Goal: Transaction & Acquisition: Purchase product/service

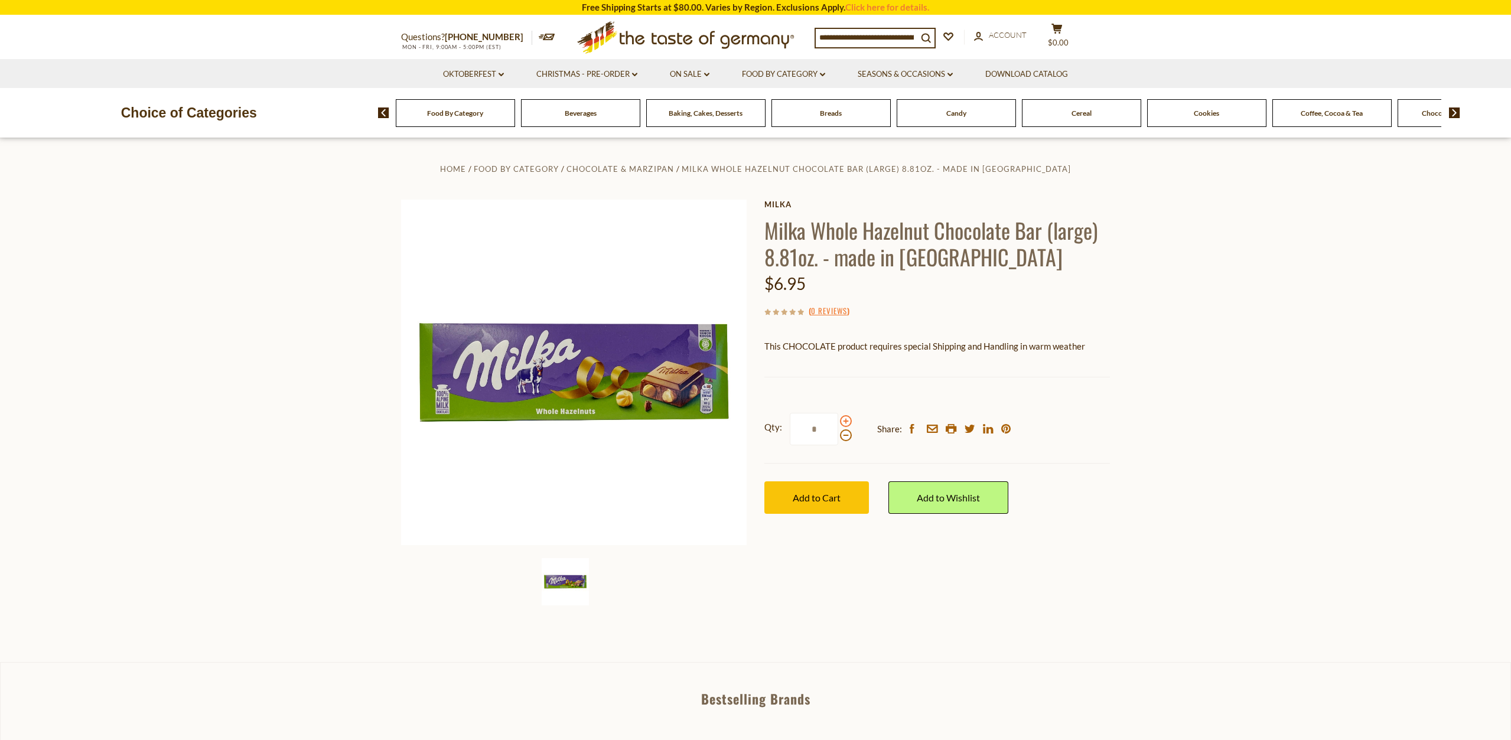
click at [848, 419] on span at bounding box center [846, 421] width 12 height 12
click at [838, 419] on input "*" at bounding box center [814, 429] width 48 height 32
click at [848, 419] on span at bounding box center [846, 421] width 12 height 12
click at [838, 419] on input "*" at bounding box center [814, 429] width 48 height 32
click at [843, 418] on span at bounding box center [846, 421] width 12 height 12
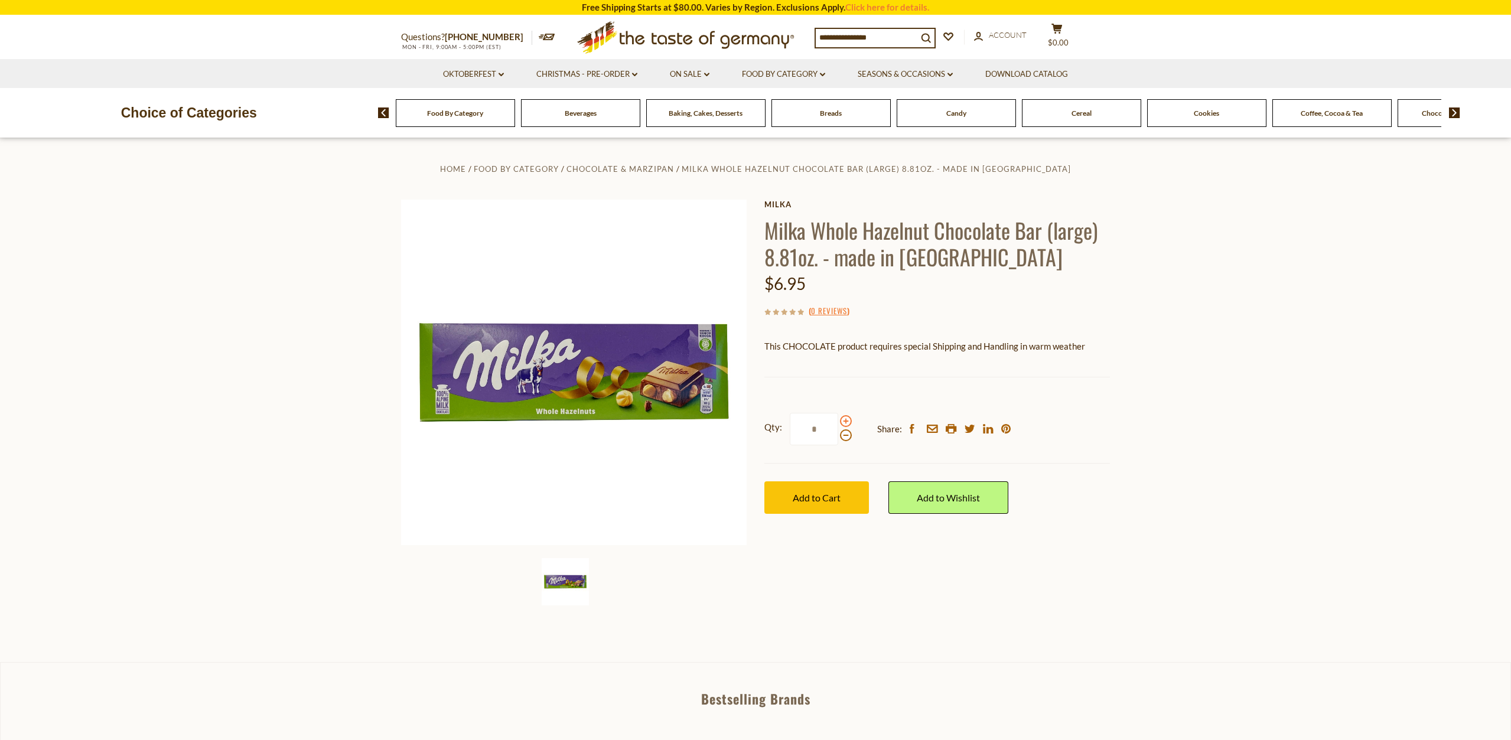
click at [838, 418] on input "*" at bounding box center [814, 429] width 48 height 32
click at [843, 418] on span at bounding box center [846, 421] width 12 height 12
click at [838, 418] on input "*" at bounding box center [814, 429] width 48 height 32
click at [843, 418] on span at bounding box center [846, 421] width 12 height 12
click at [838, 418] on input "*" at bounding box center [814, 429] width 48 height 32
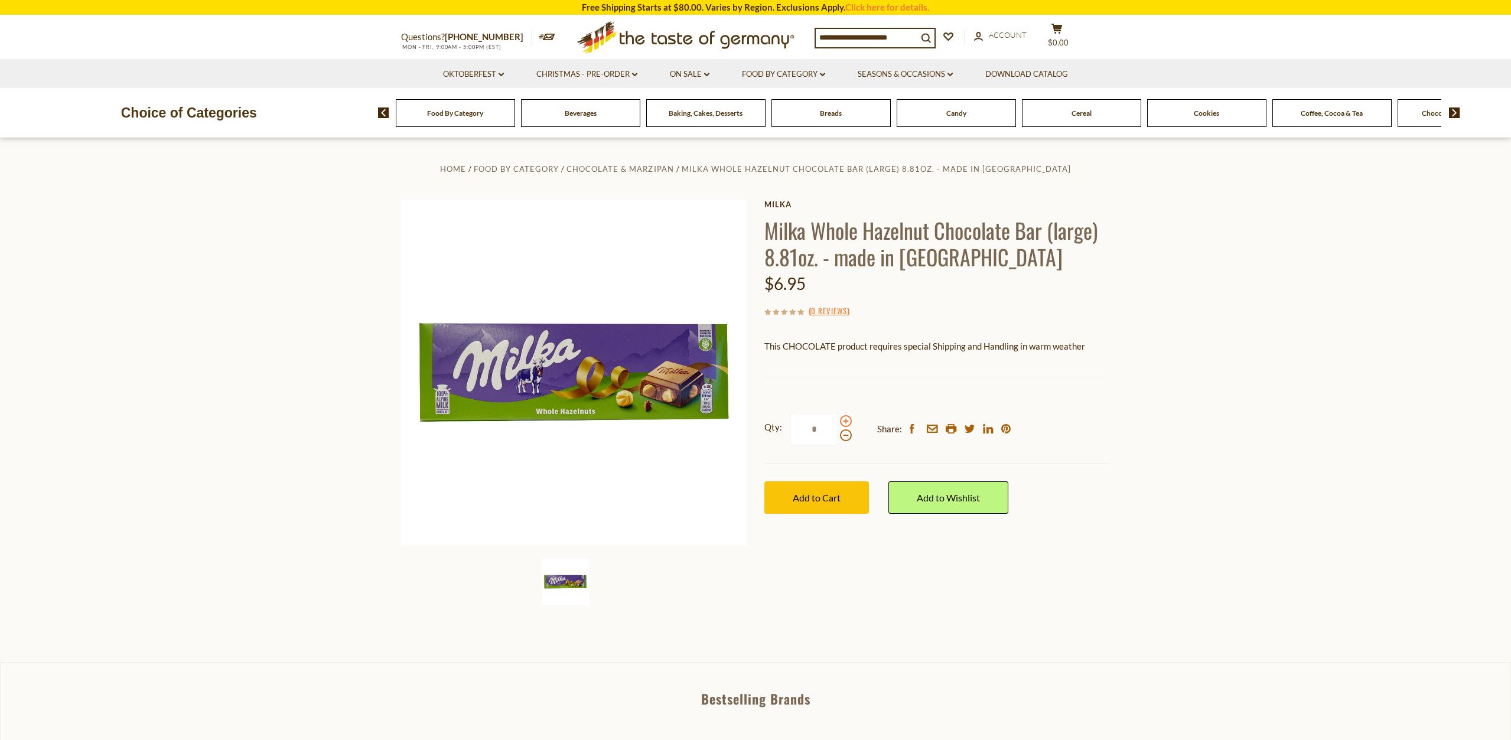
type input "**"
click at [813, 499] on span "Add to Cart" at bounding box center [817, 497] width 48 height 11
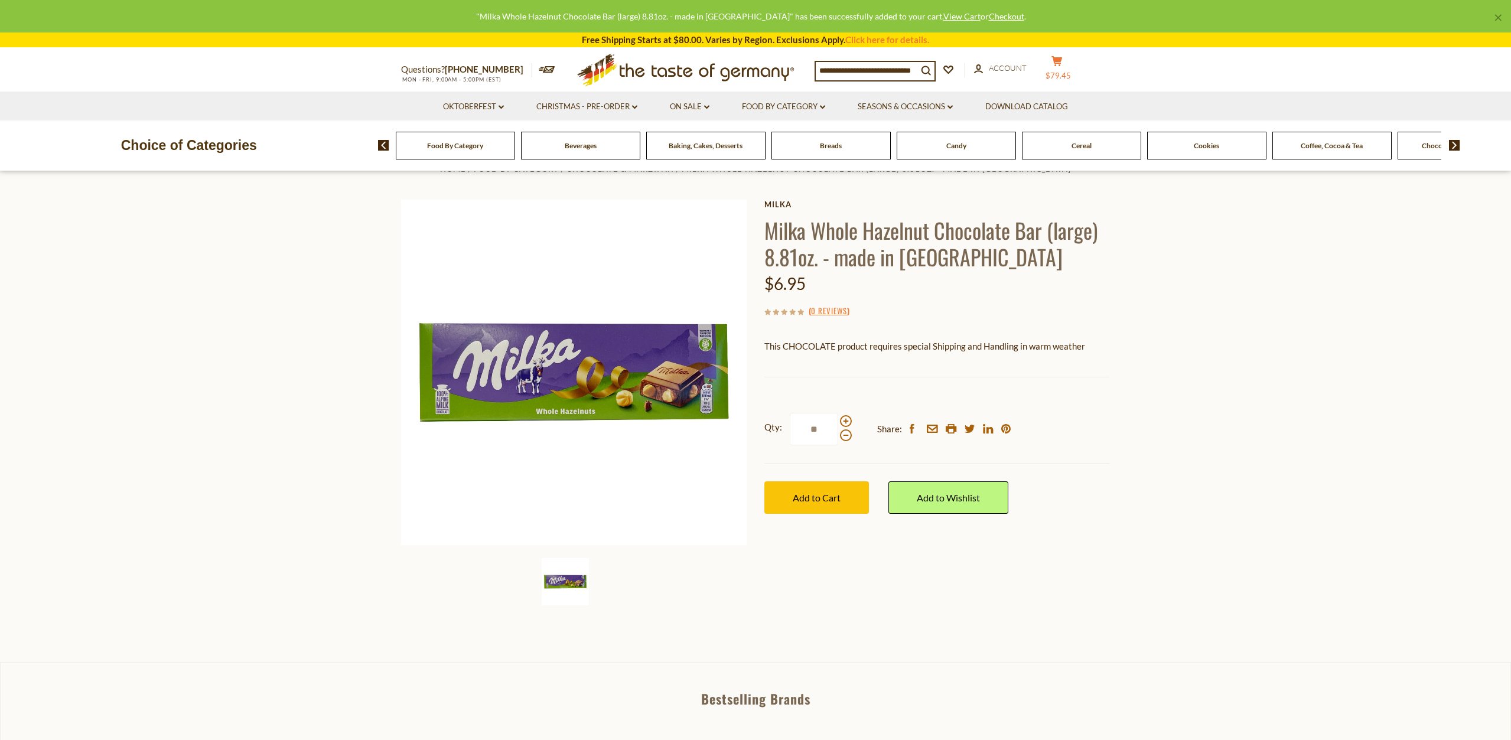
click at [1069, 67] on button "cart $79.45" at bounding box center [1056, 71] width 35 height 30
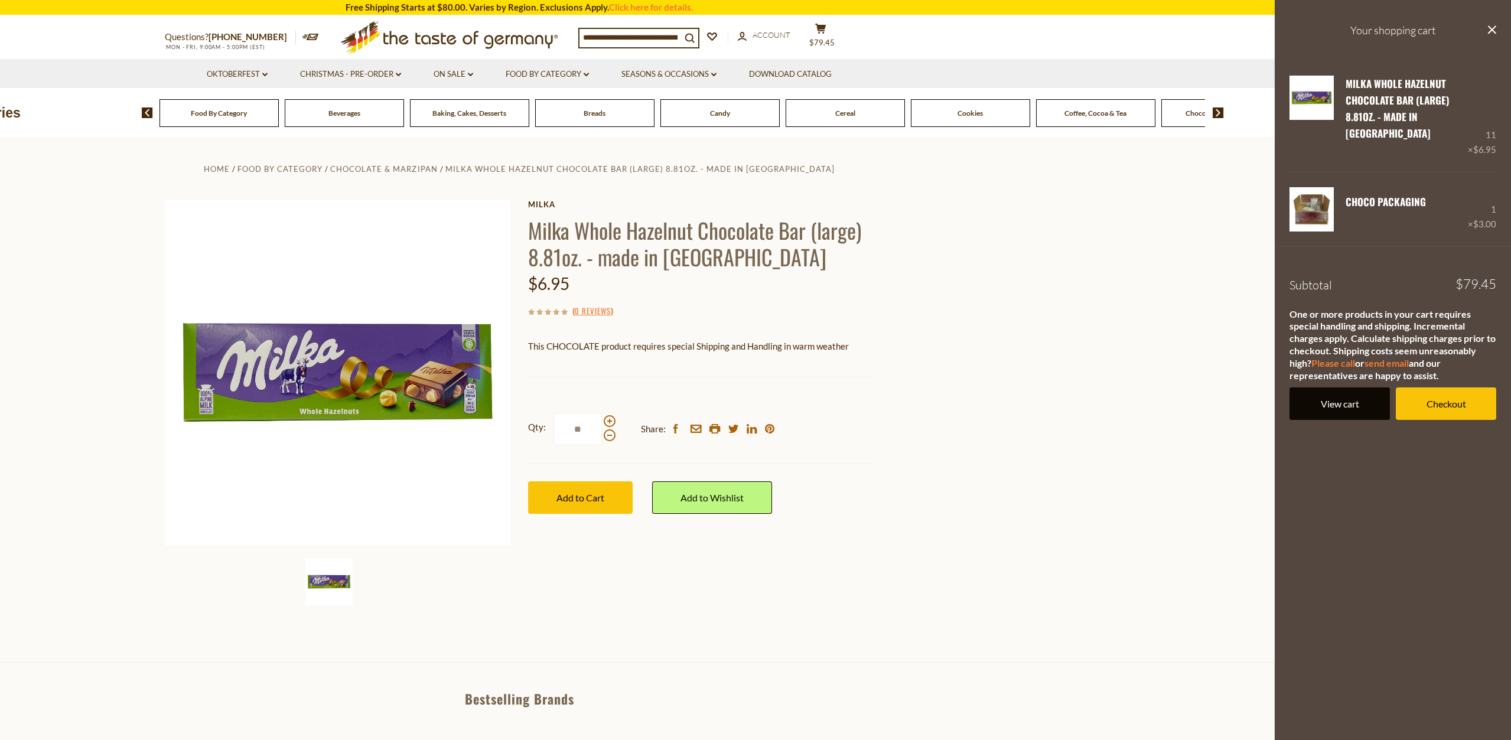
click at [1340, 391] on link "View cart" at bounding box center [1339, 403] width 100 height 32
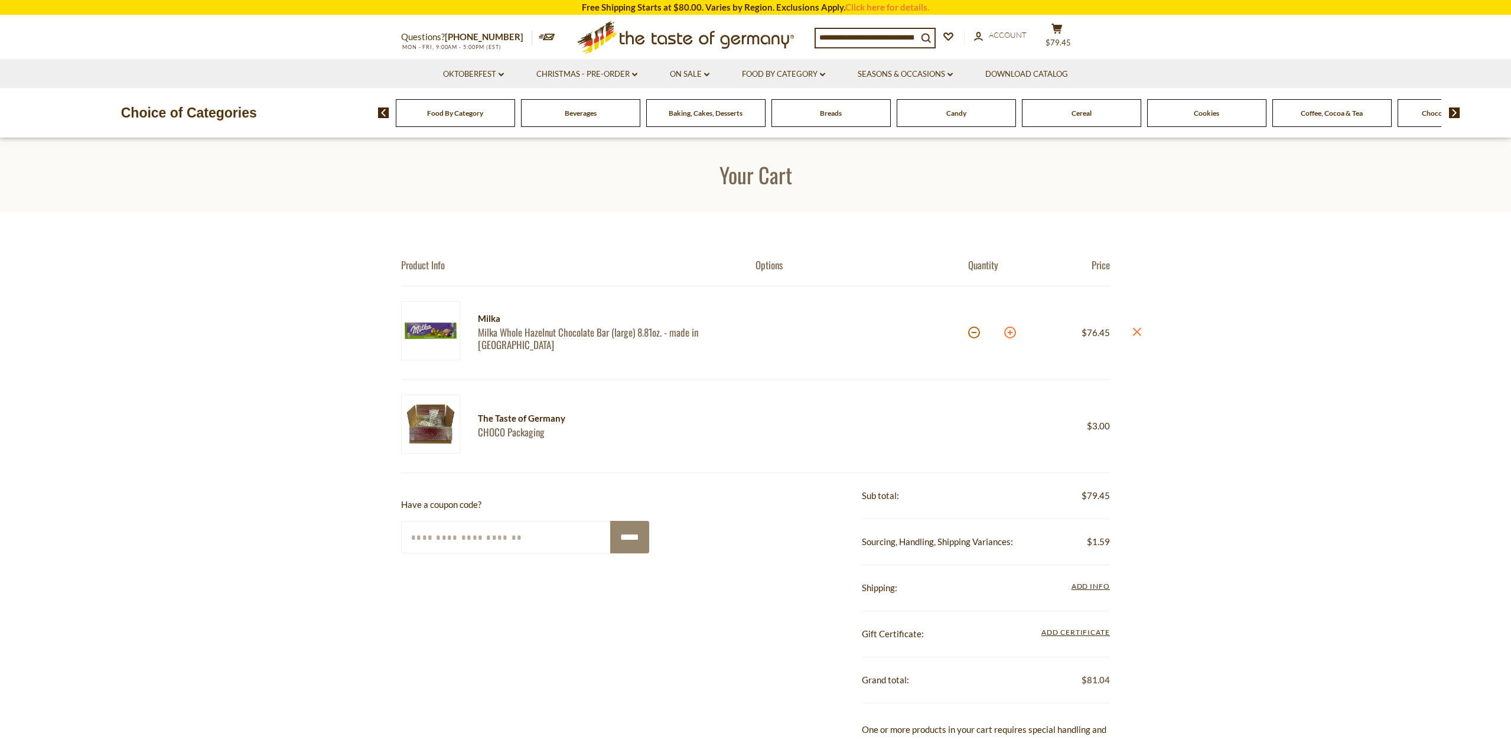
click at [1014, 331] on button at bounding box center [1010, 333] width 12 height 12
type input "**"
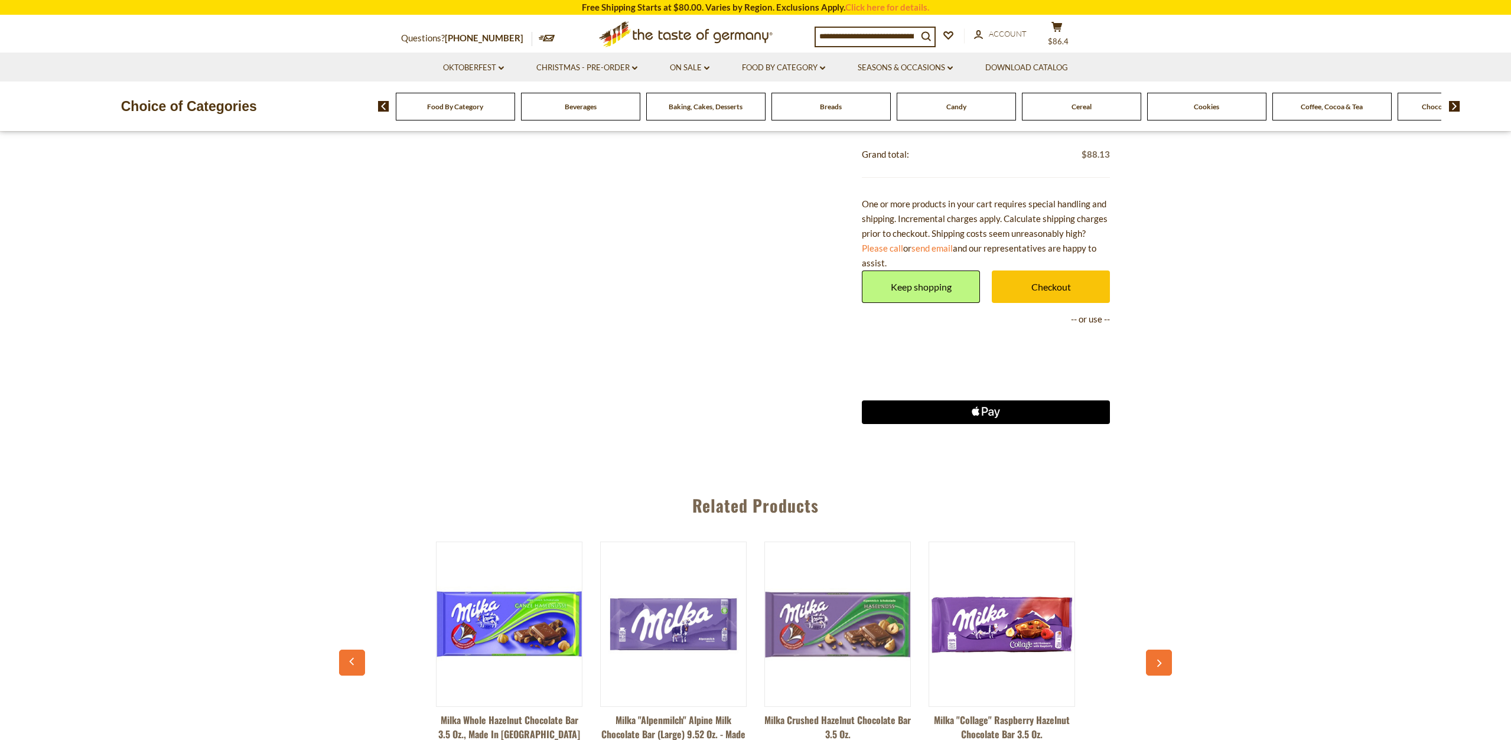
scroll to position [527, 0]
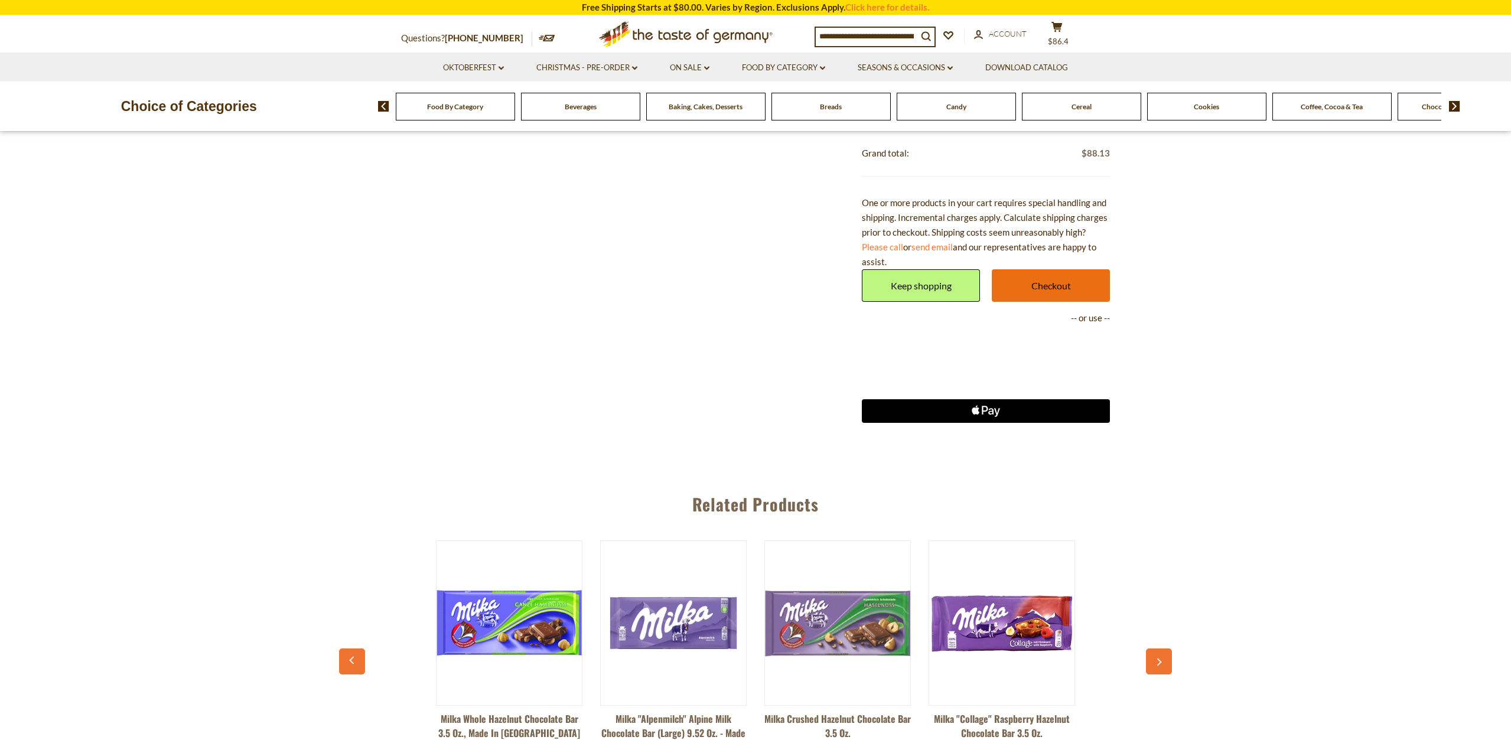
click at [1048, 278] on link "Checkout" at bounding box center [1051, 285] width 118 height 32
